Goal: Task Accomplishment & Management: Use online tool/utility

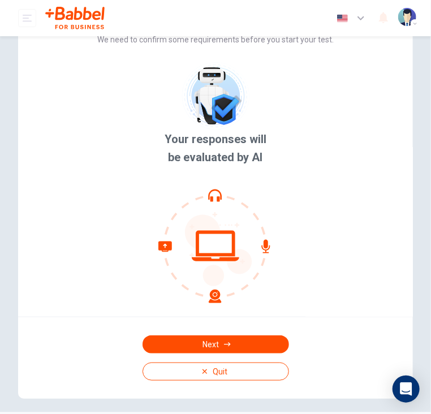
scroll to position [47, 0]
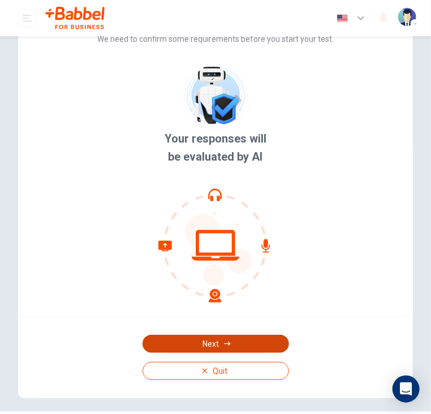
click at [203, 335] on button "Next" at bounding box center [215, 344] width 146 height 18
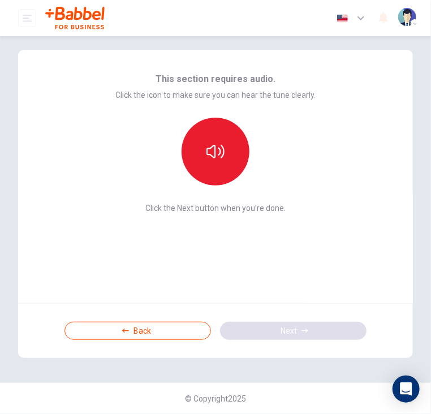
scroll to position [0, 0]
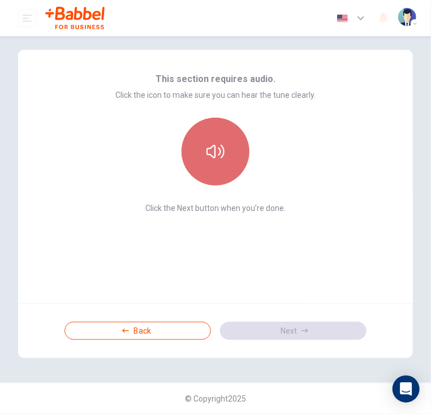
click at [219, 157] on icon "button" at bounding box center [215, 151] width 18 height 18
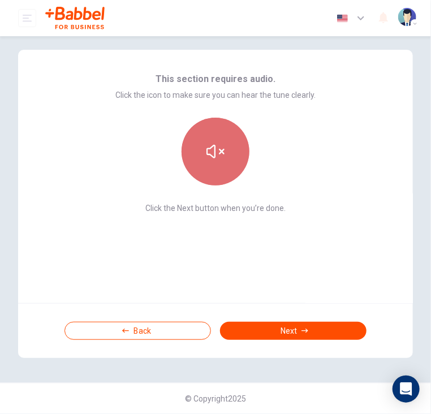
click at [219, 157] on icon "button" at bounding box center [215, 151] width 18 height 18
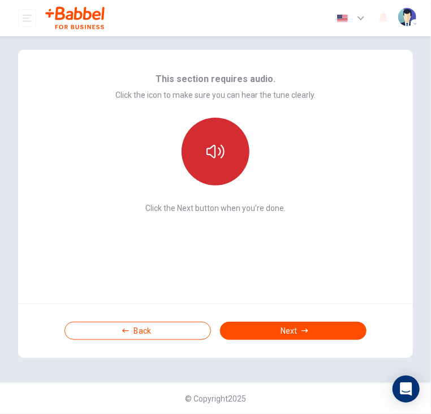
click at [219, 157] on icon "button" at bounding box center [215, 151] width 18 height 18
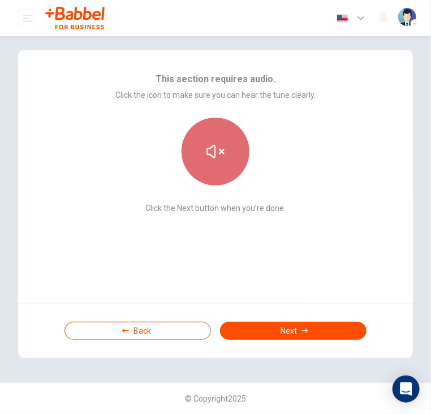
click at [222, 164] on button "button" at bounding box center [215, 152] width 68 height 68
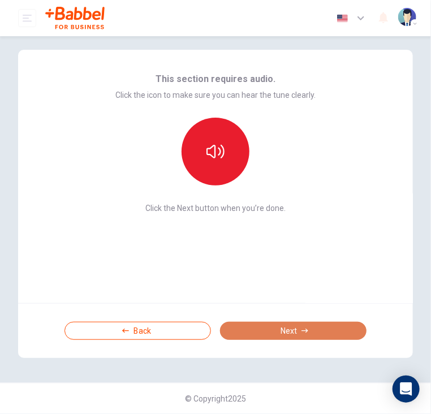
click at [320, 326] on button "Next" at bounding box center [293, 331] width 146 height 18
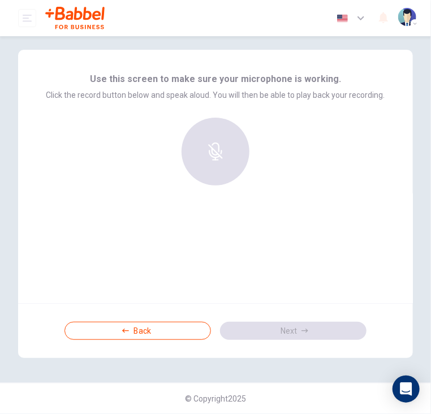
click at [220, 146] on div at bounding box center [215, 152] width 122 height 68
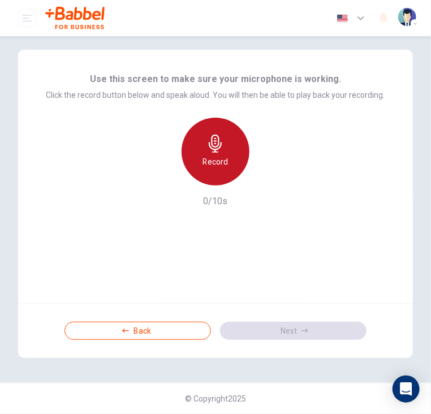
click at [215, 141] on icon "button" at bounding box center [215, 143] width 13 height 18
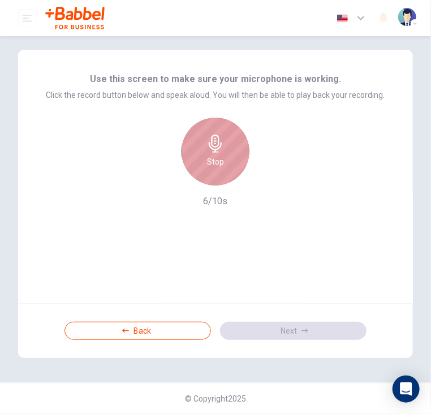
click at [210, 155] on h6 "Stop" at bounding box center [215, 162] width 17 height 14
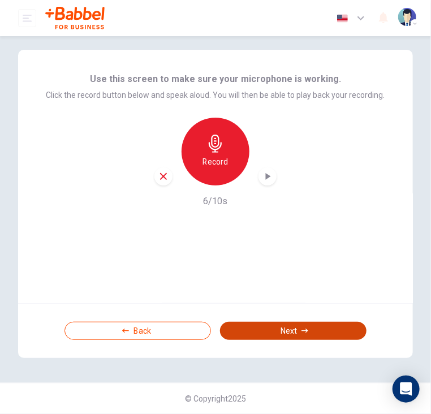
click at [301, 333] on button "Next" at bounding box center [293, 331] width 146 height 18
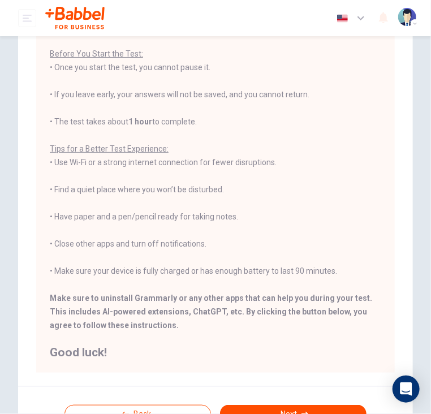
scroll to position [146, 0]
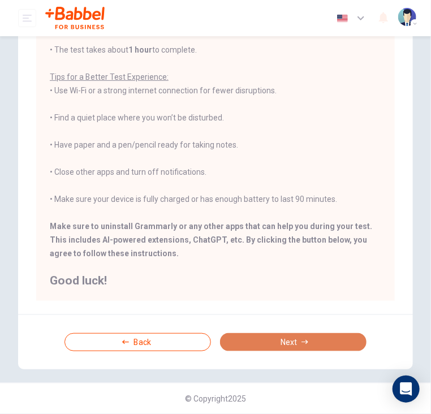
click at [273, 345] on button "Next" at bounding box center [293, 342] width 146 height 18
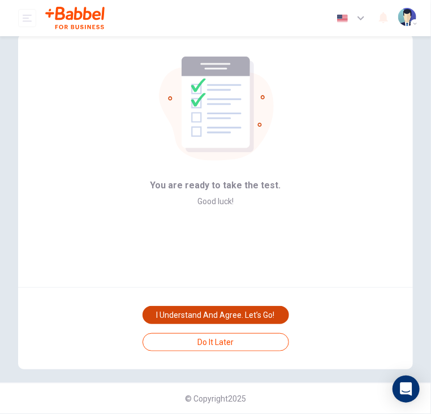
scroll to position [0, 0]
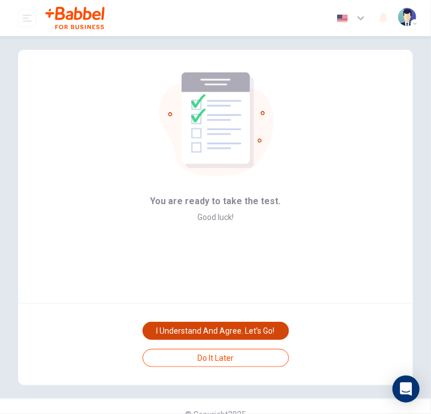
click at [255, 325] on button "I understand and agree. Let’s go!" at bounding box center [215, 331] width 146 height 18
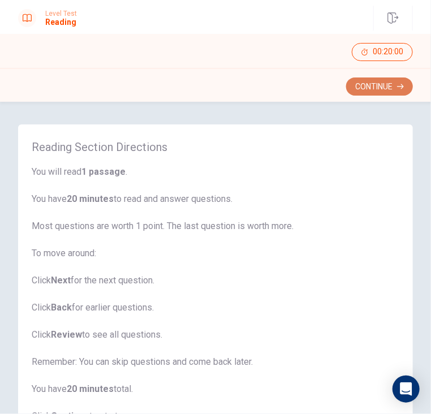
click at [380, 80] on button "Continue" at bounding box center [379, 86] width 67 height 18
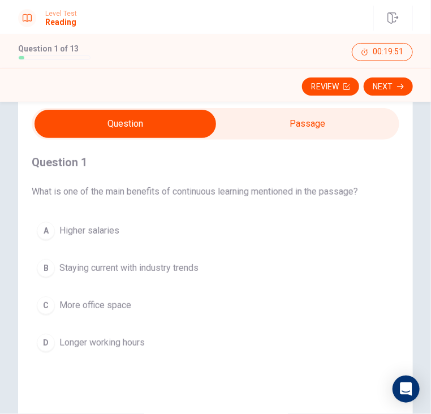
scroll to position [29, 0]
click at [396, 15] on icon "button" at bounding box center [392, 17] width 11 height 11
